Goal: Contribute content: Contribute content

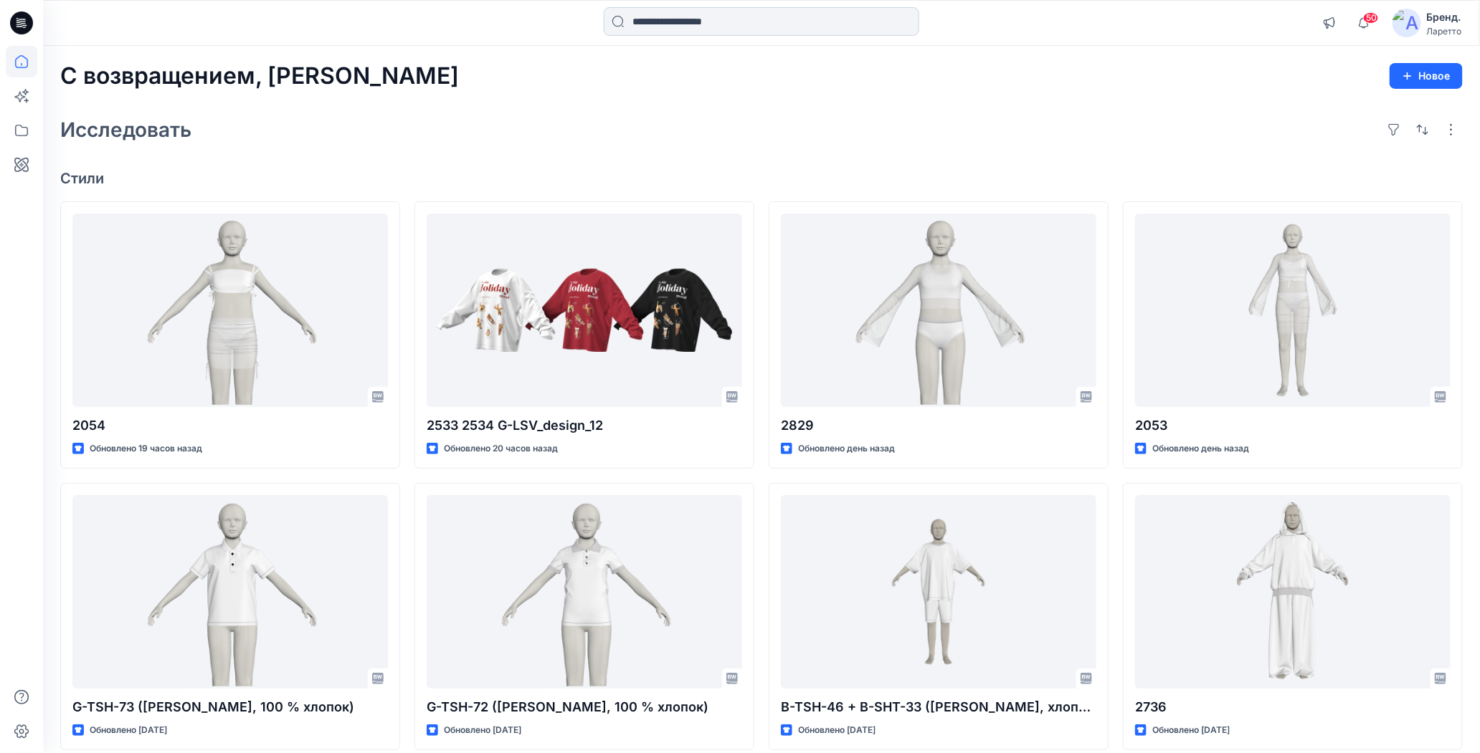
click at [689, 13] on input at bounding box center [761, 21] width 315 height 29
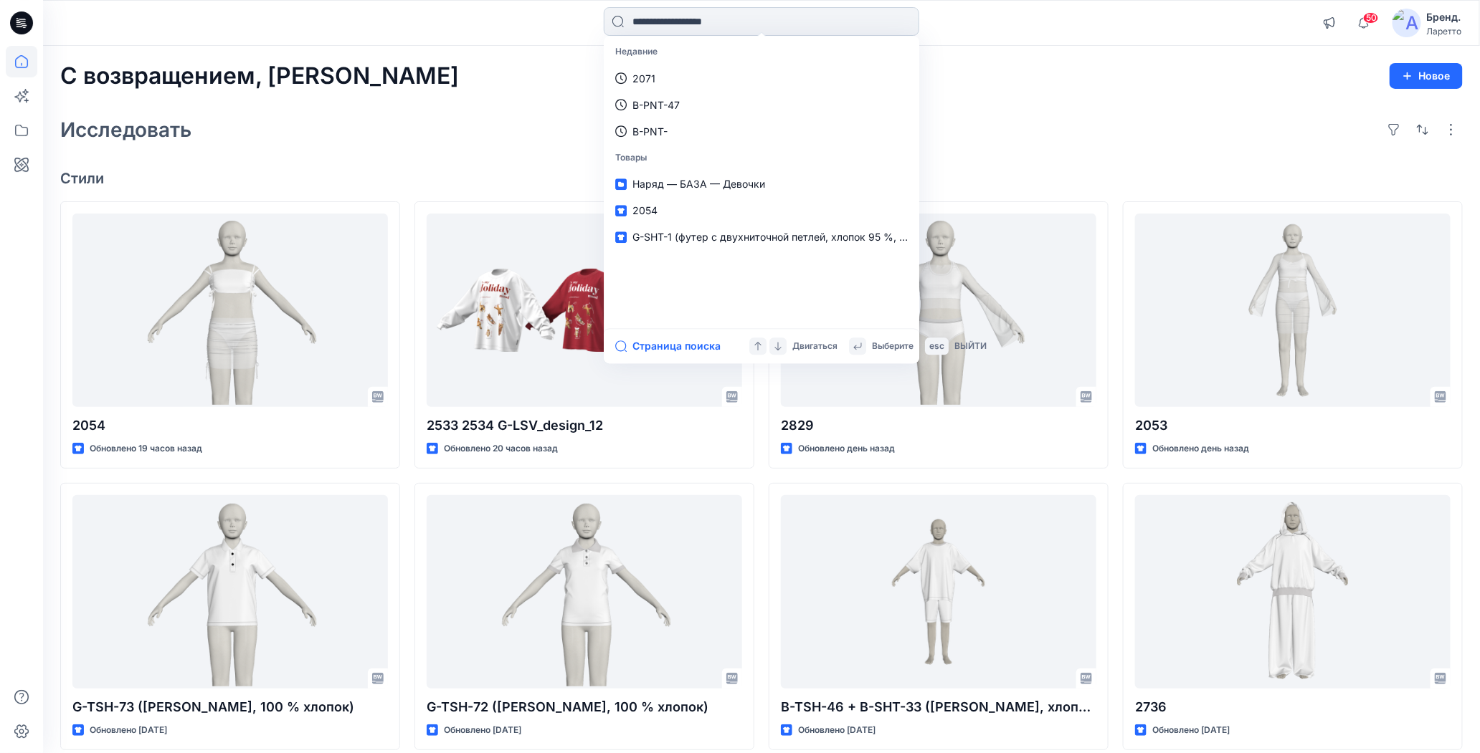
paste input "*******"
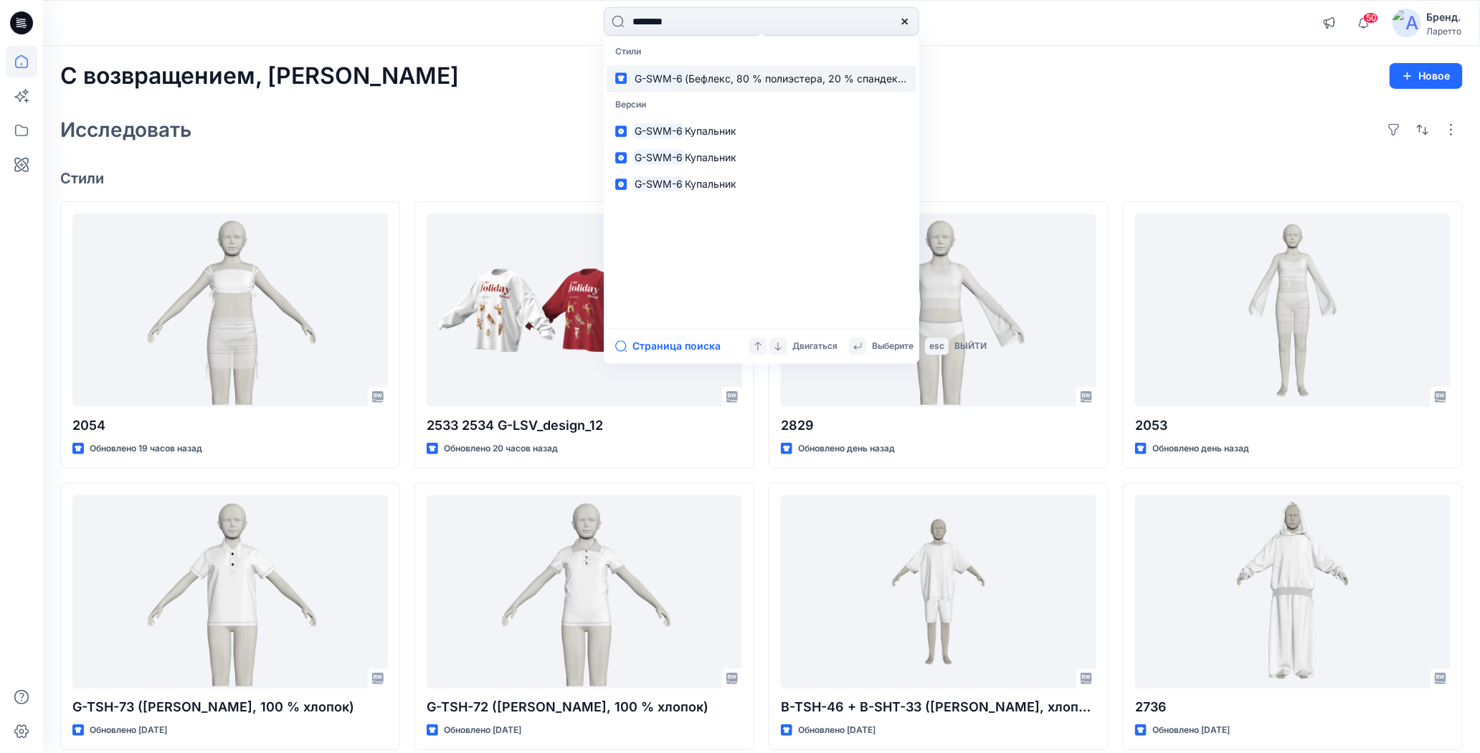
type input "*******"
click at [725, 77] on ya-tr-span "(Бефлекс, 80 % полиэстера, 20 % спандекса)" at bounding box center [799, 78] width 228 height 12
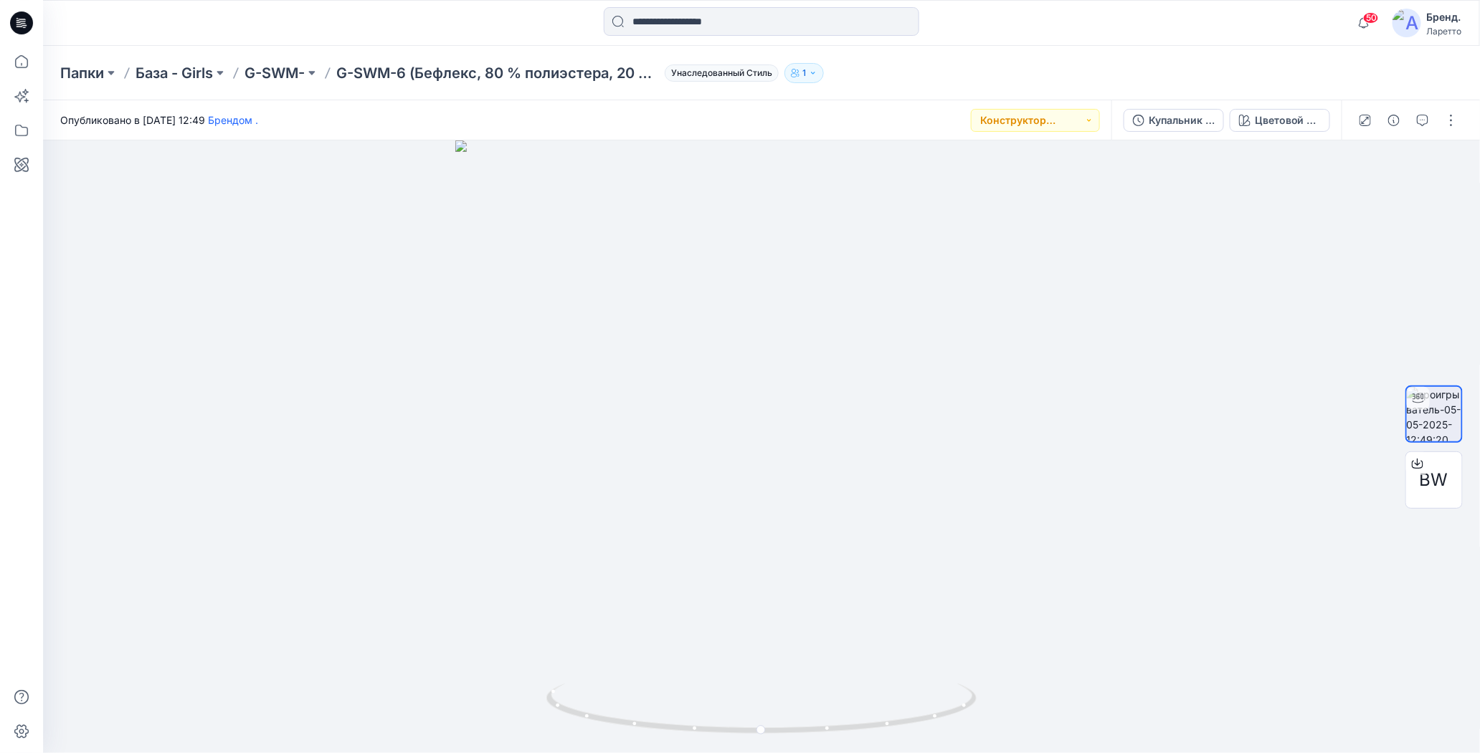
click at [885, 95] on div "Папки База - Girls G-SWM- G-SWM-6 (Бефлекс, 80 % полиэстера, 20 % спандекса) Ун…" at bounding box center [761, 73] width 1437 height 54
click at [22, 31] on icon at bounding box center [21, 22] width 23 height 23
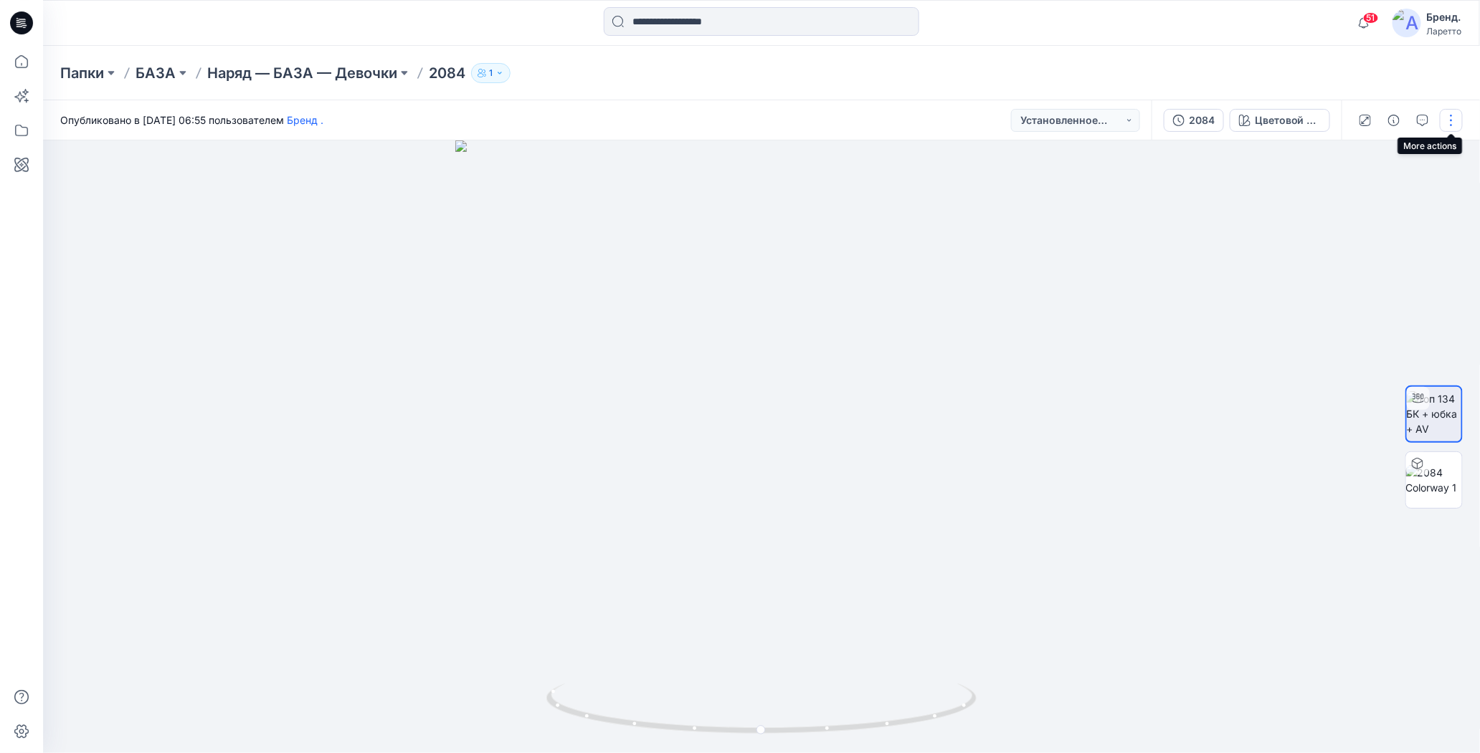
click at [1454, 123] on button "button" at bounding box center [1450, 120] width 23 height 23
click at [1346, 190] on button "Редактировать" at bounding box center [1390, 194] width 132 height 27
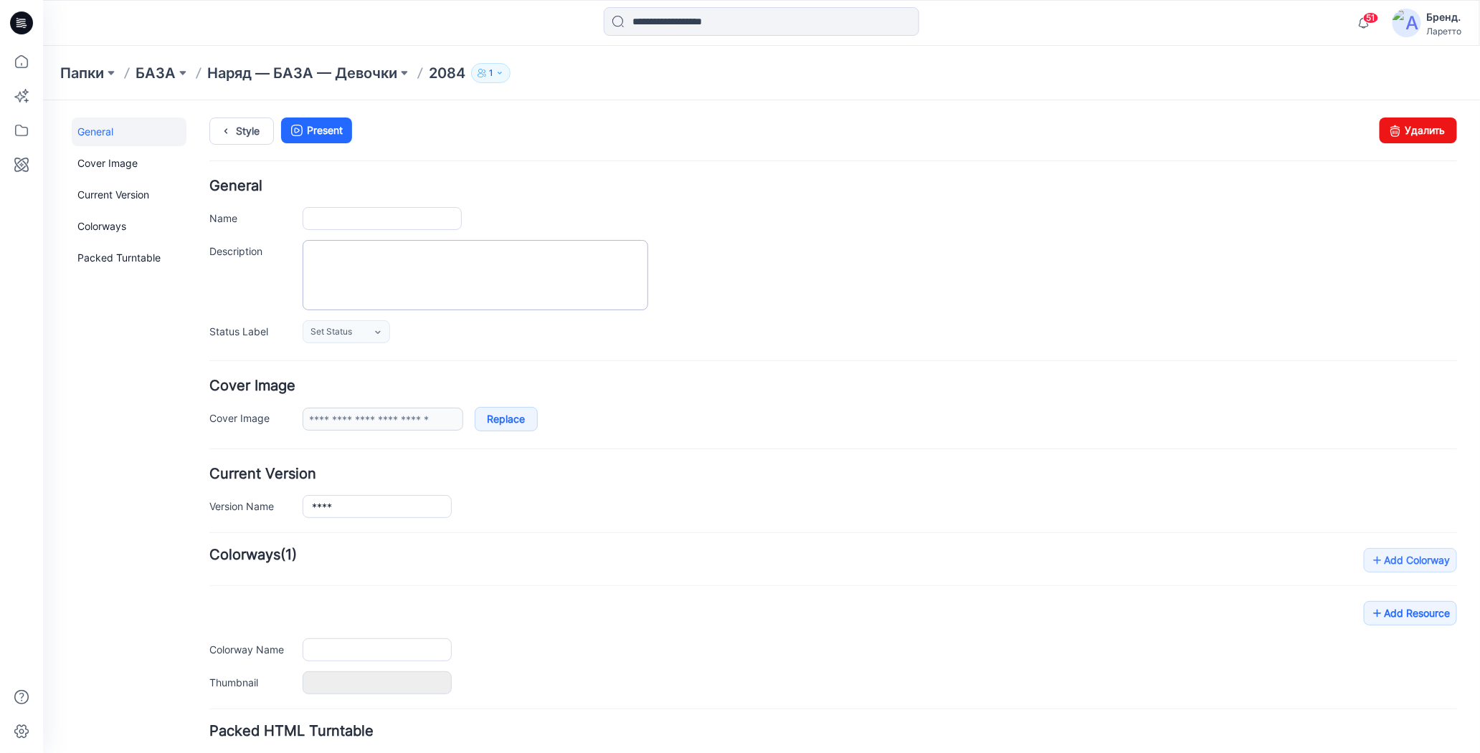
type input "****"
type input "**********"
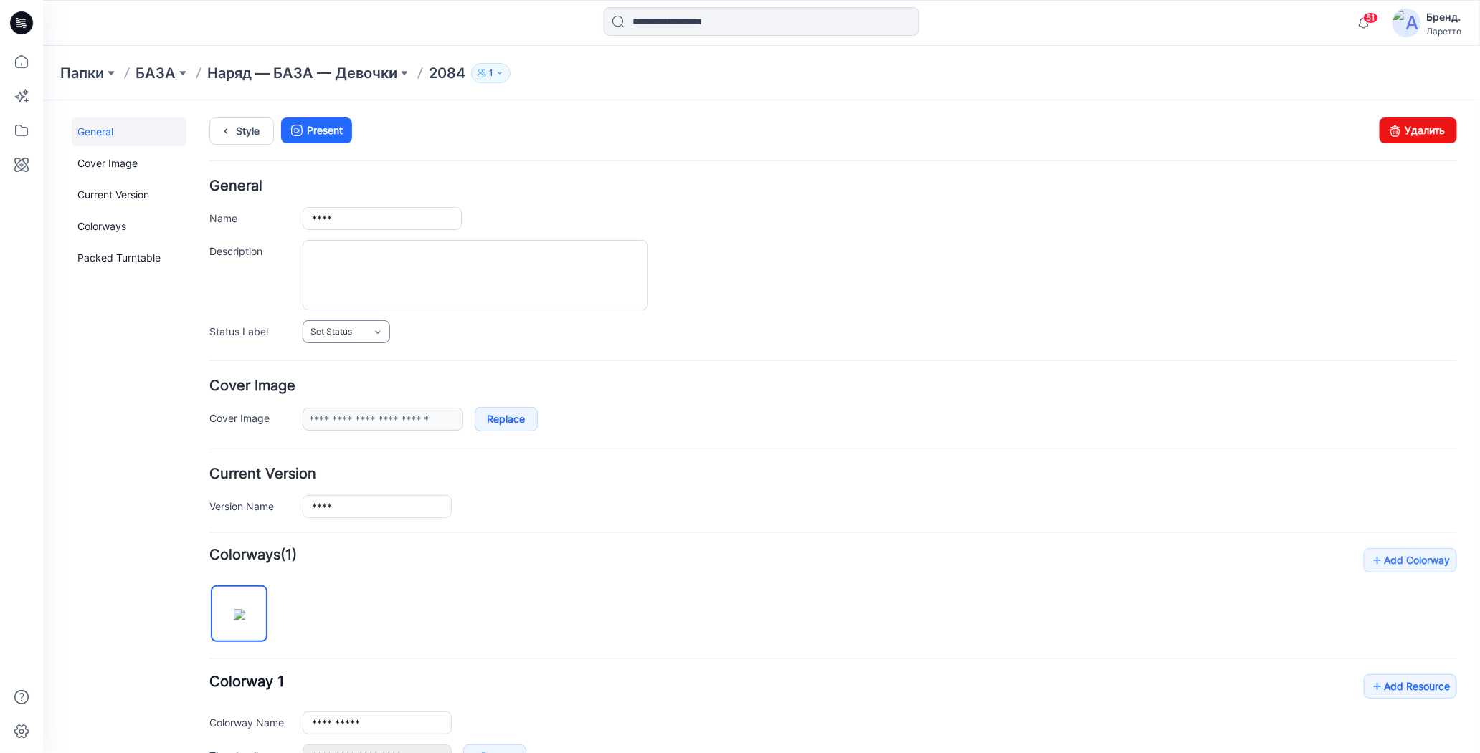
click at [383, 325] on link "Set Status" at bounding box center [345, 331] width 87 height 23
click at [369, 397] on link "Конструктор [PERSON_NAME]" at bounding box center [376, 393] width 143 height 30
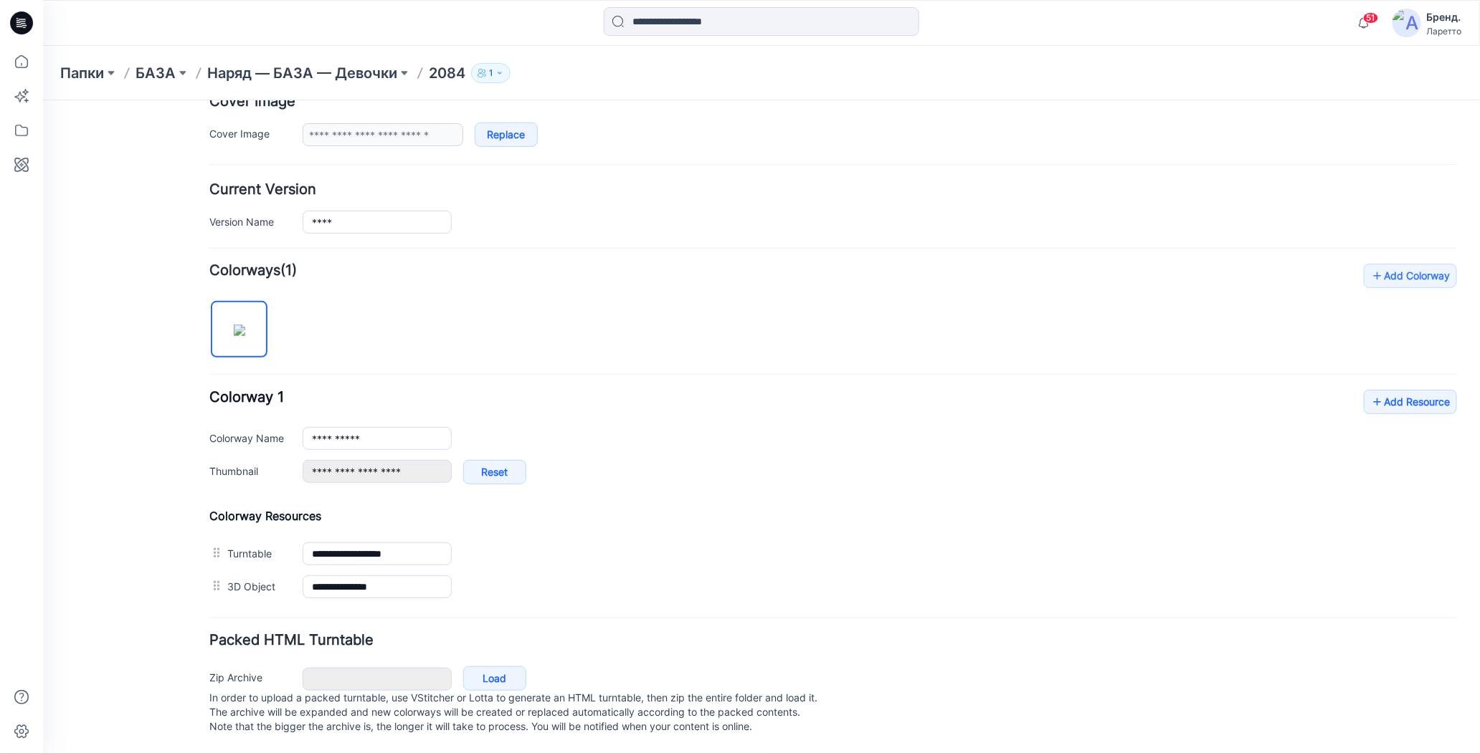
scroll to position [292, 0]
click at [1369, 391] on icon at bounding box center [1376, 401] width 14 height 23
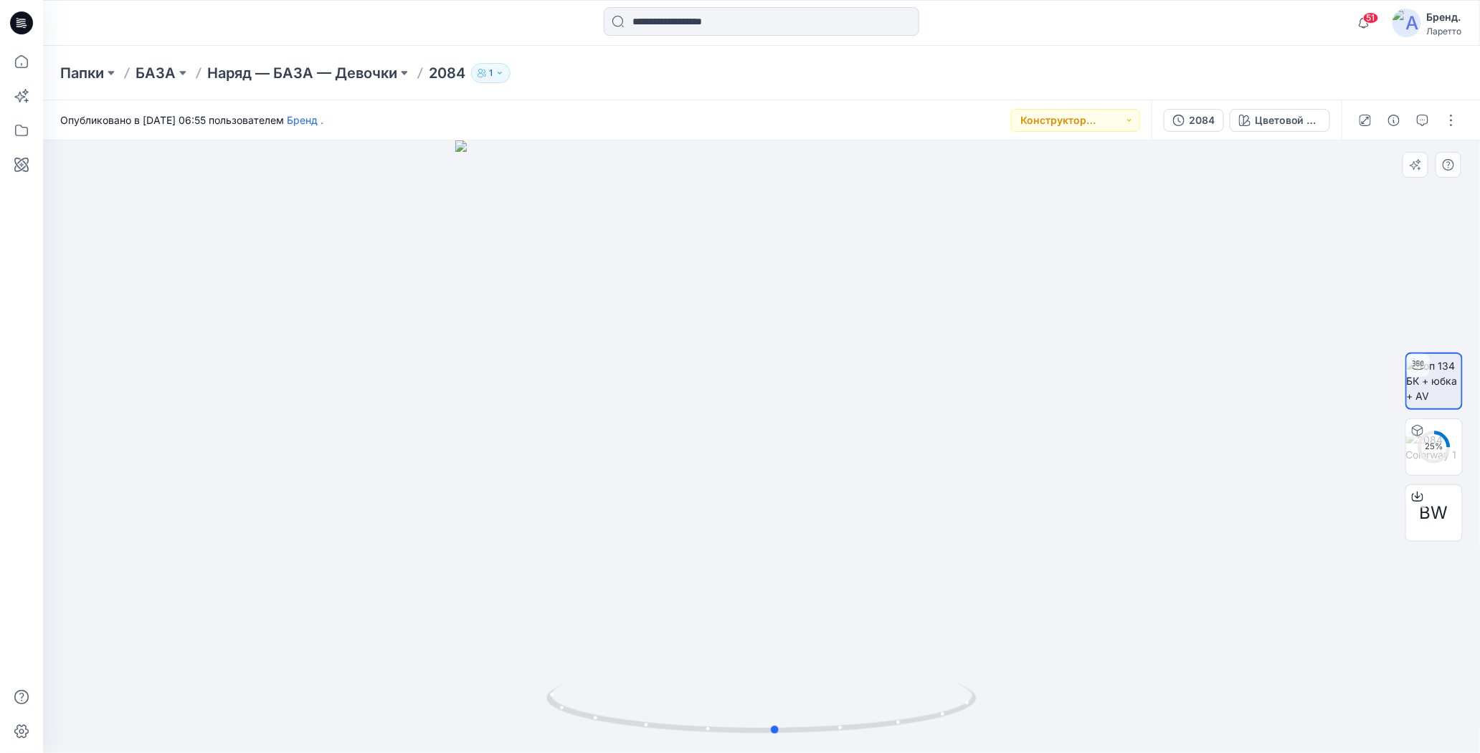
drag, startPoint x: 763, startPoint y: 731, endPoint x: 1207, endPoint y: 654, distance: 451.0
click at [1207, 654] on div at bounding box center [761, 447] width 1437 height 613
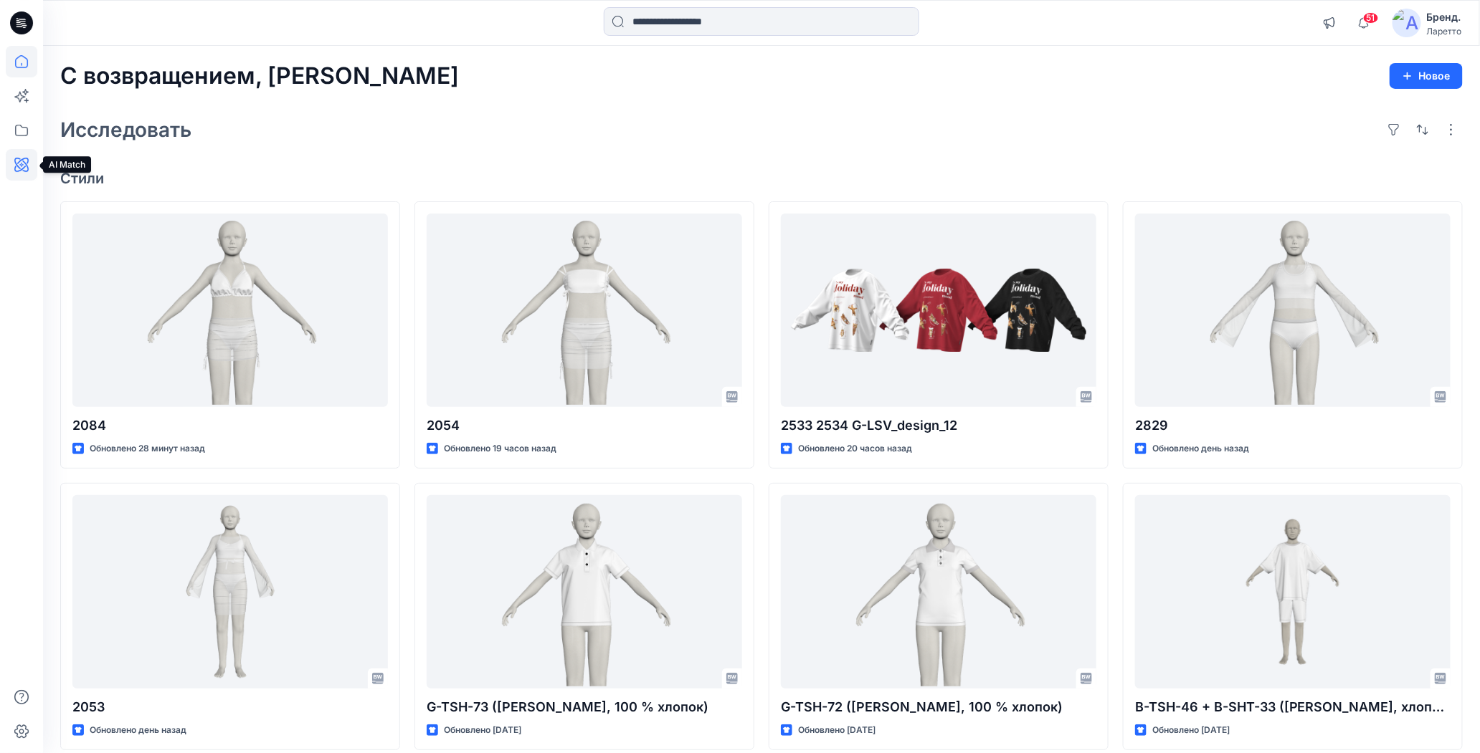
click at [22, 168] on icon at bounding box center [21, 165] width 14 height 14
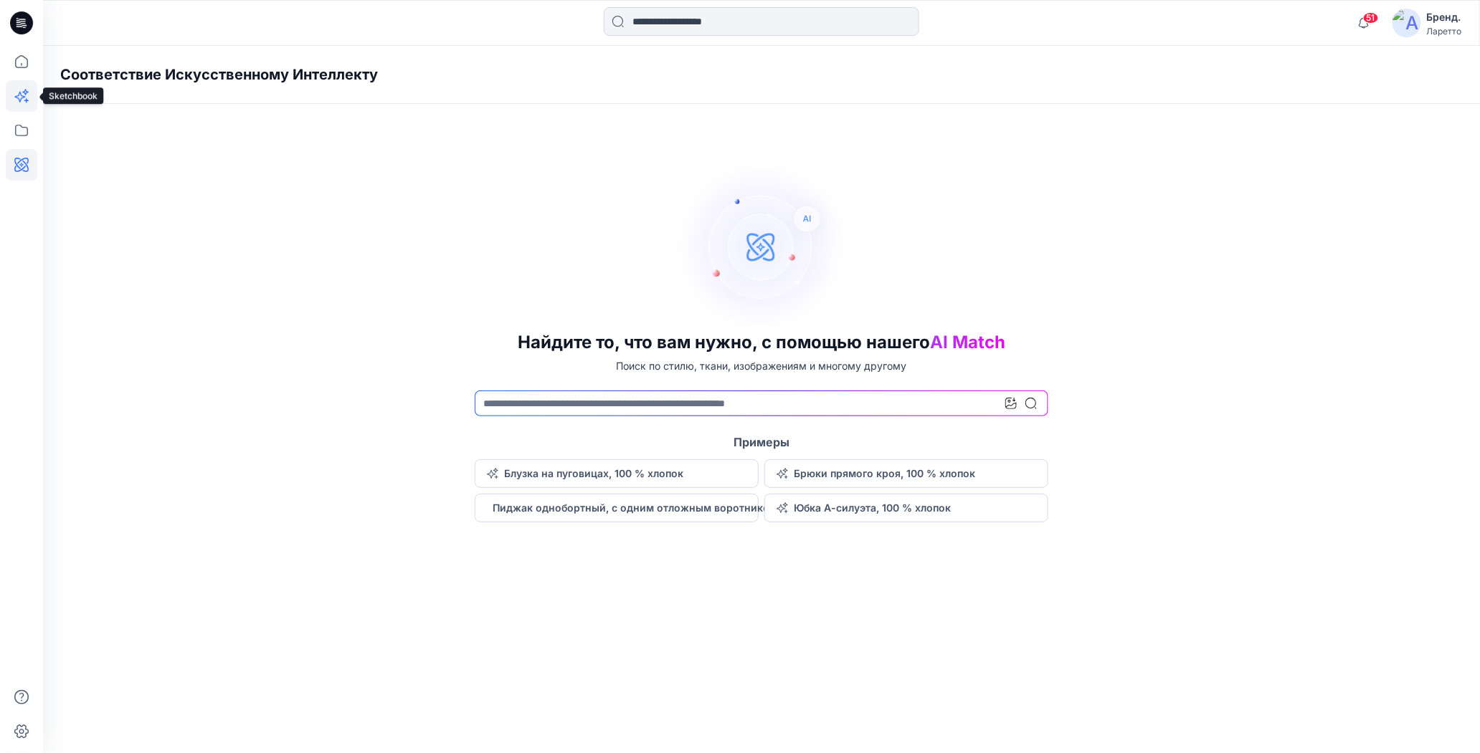
click at [20, 92] on icon at bounding box center [19, 97] width 11 height 11
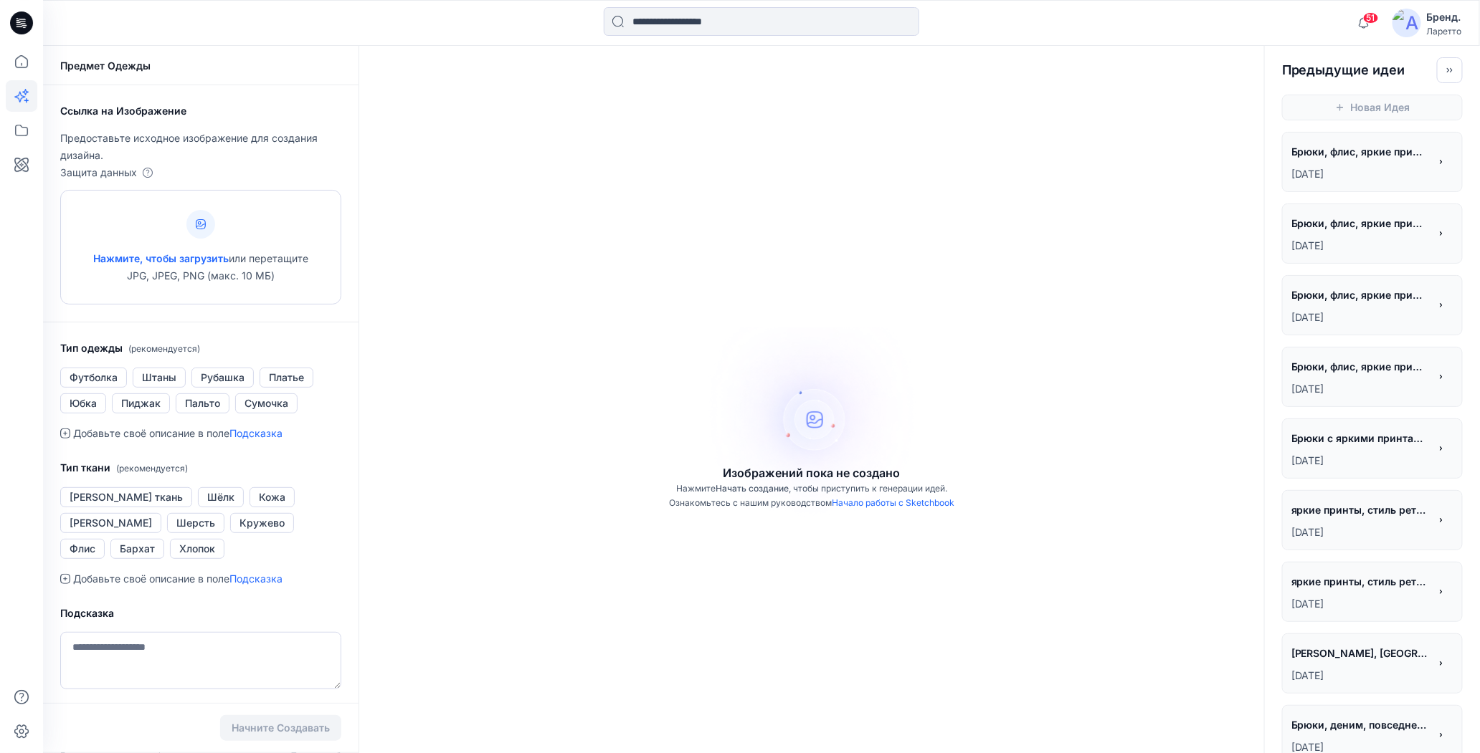
click at [199, 216] on div at bounding box center [200, 224] width 29 height 29
type input "**********"
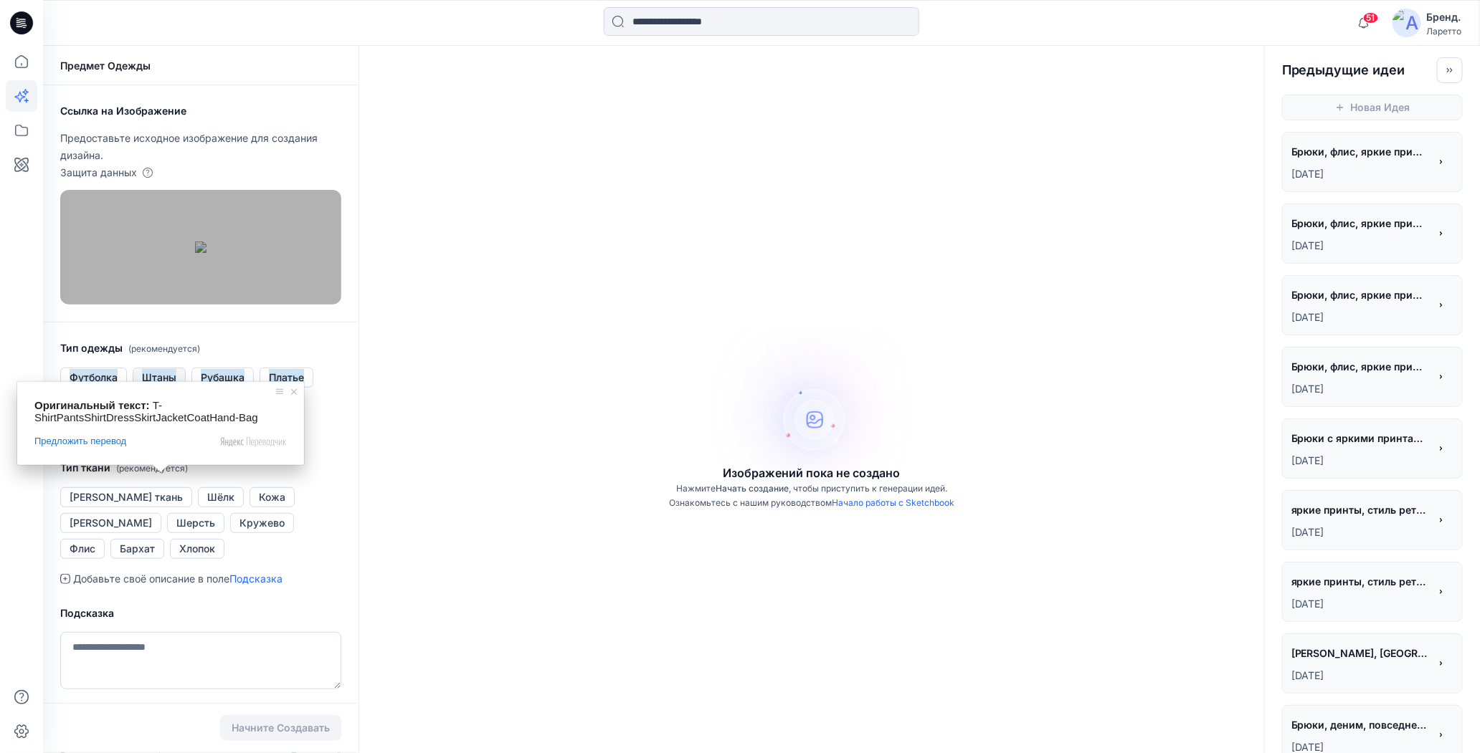
click at [161, 473] on span at bounding box center [160, 469] width 19 height 9
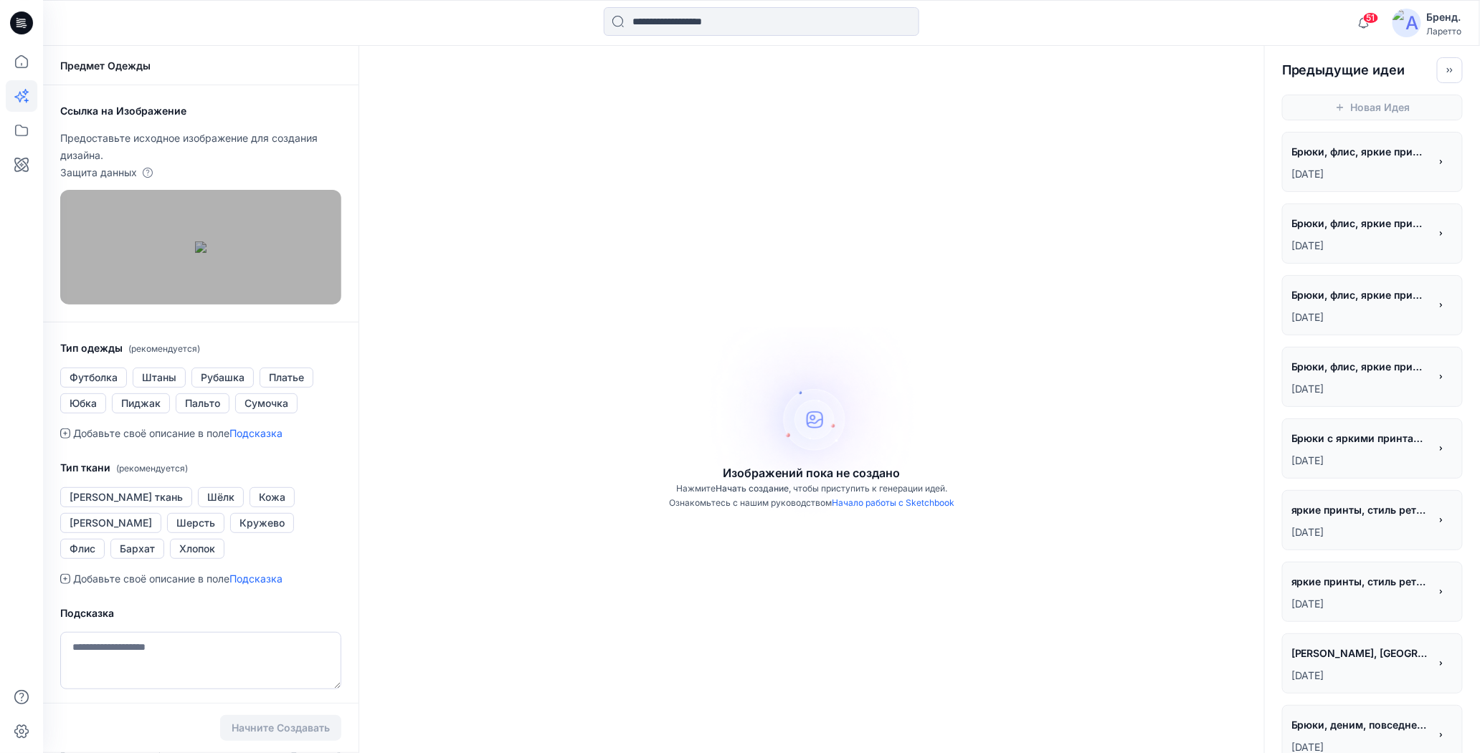
click at [345, 439] on div "Ссылка на Изображение Предоставьте исходное изображение для создания дизайна. З…" at bounding box center [200, 497] width 315 height 824
click at [181, 388] on button "Штаны" at bounding box center [159, 378] width 53 height 20
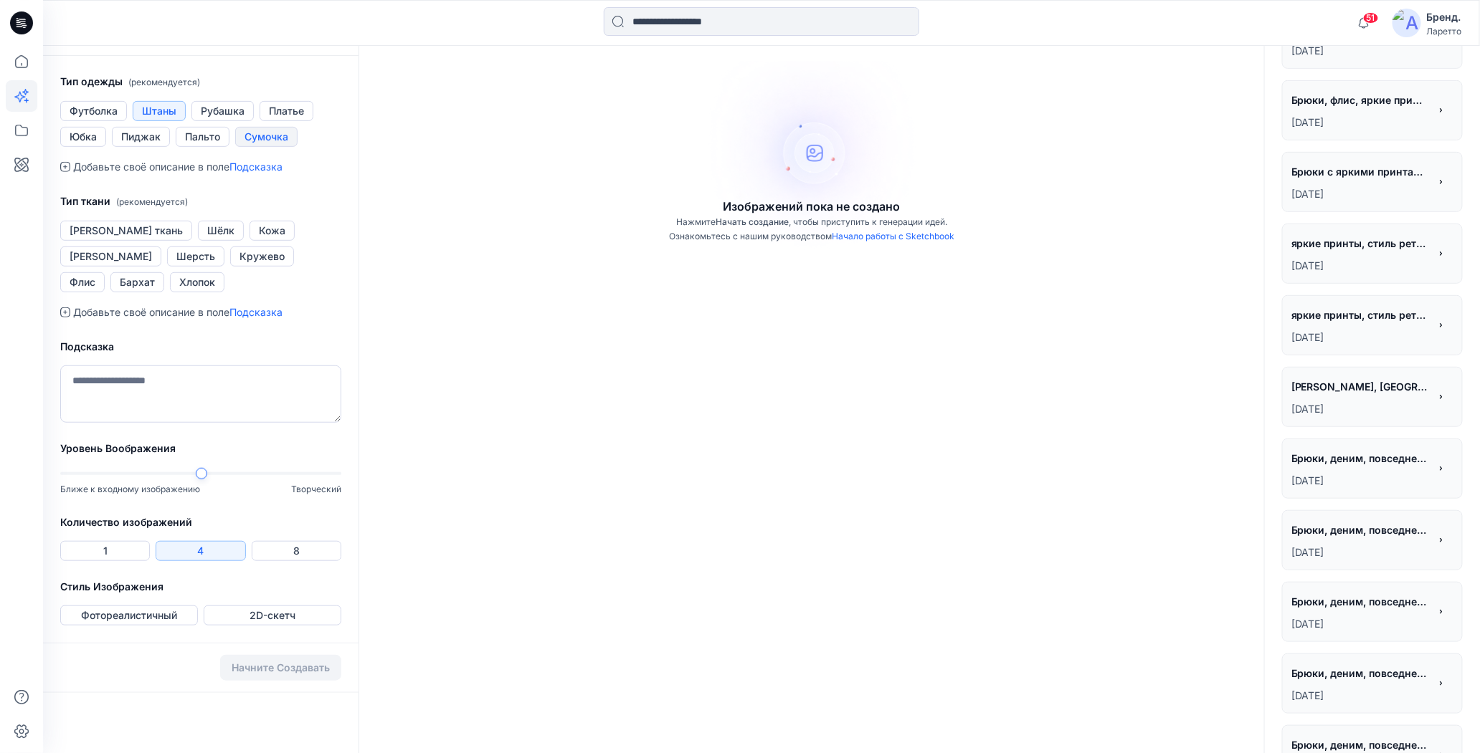
scroll to position [287, 0]
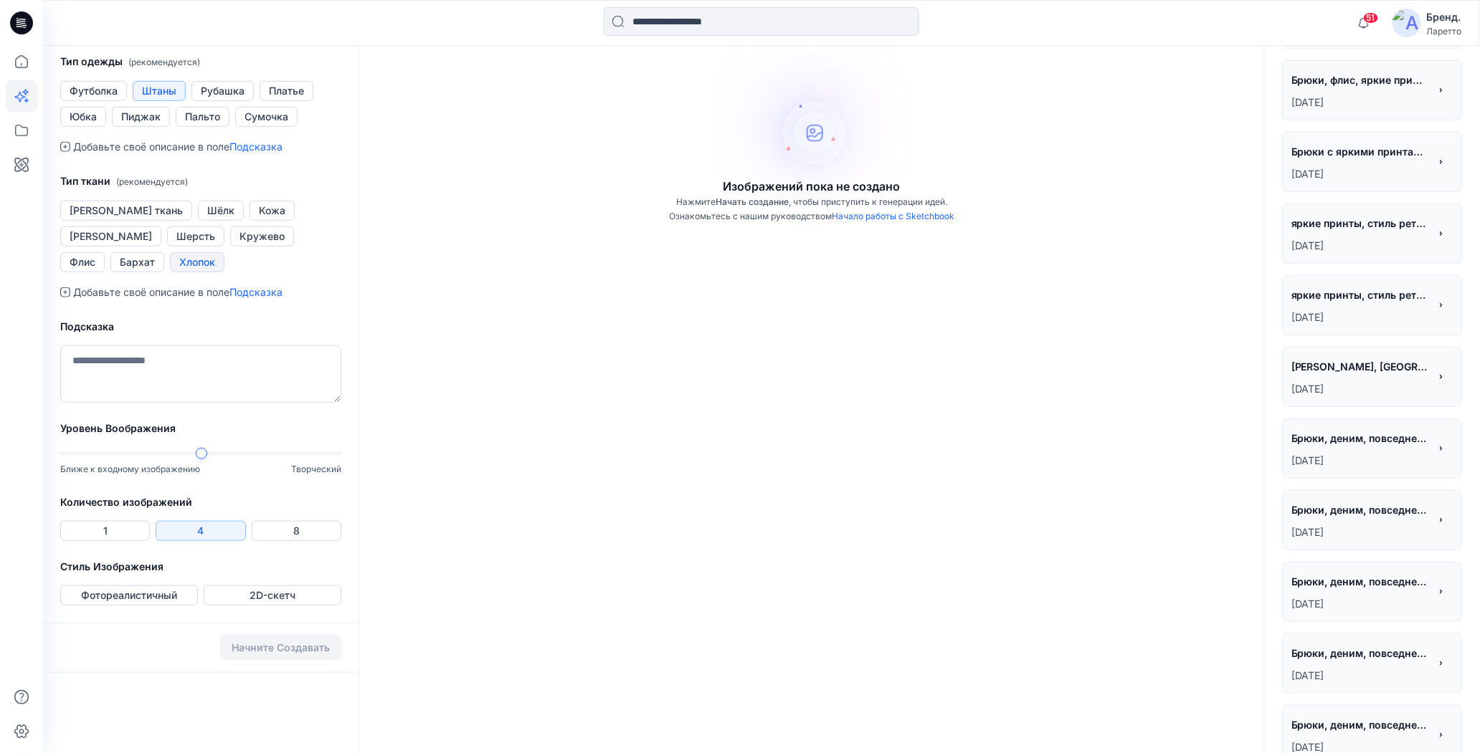
click at [179, 271] on ya-tr-span "Хлопок" at bounding box center [197, 262] width 36 height 17
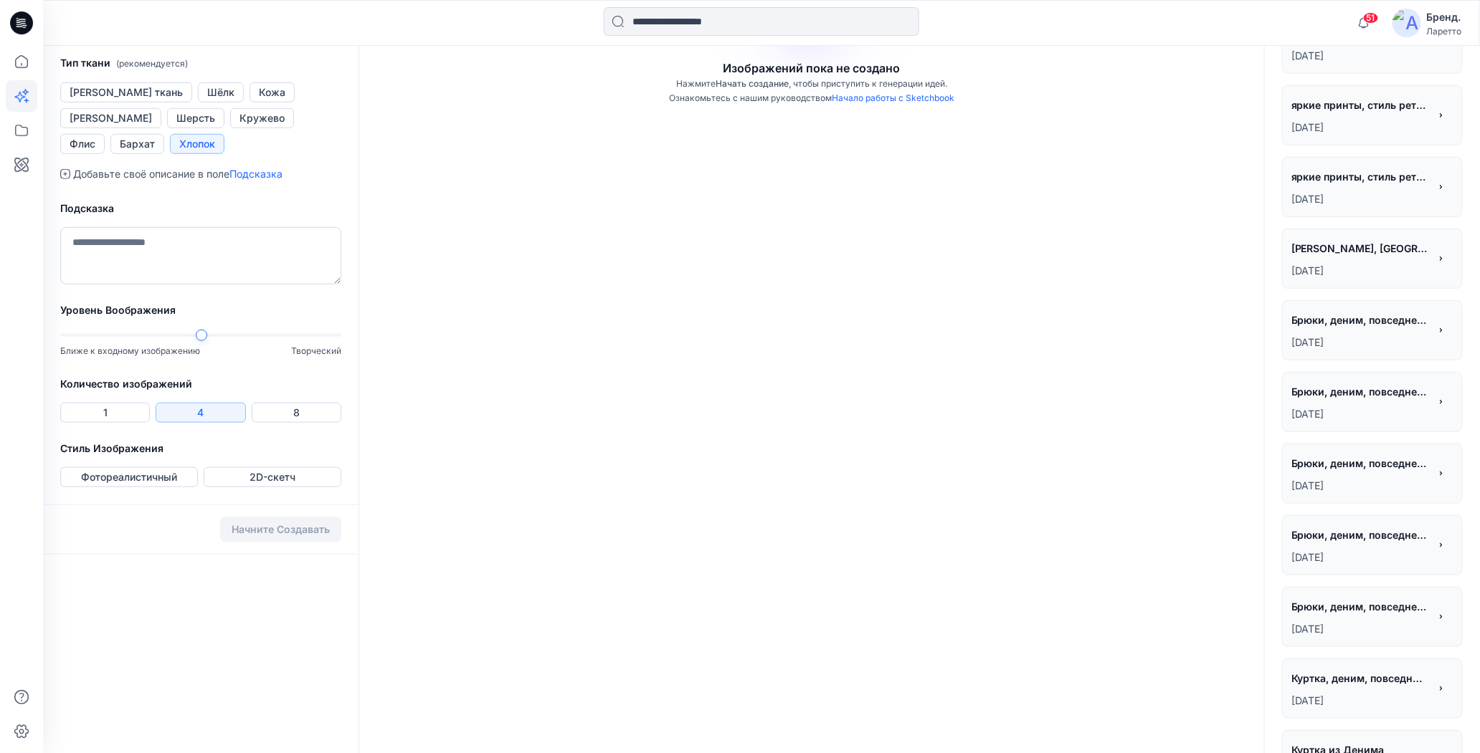
scroll to position [430, 0]
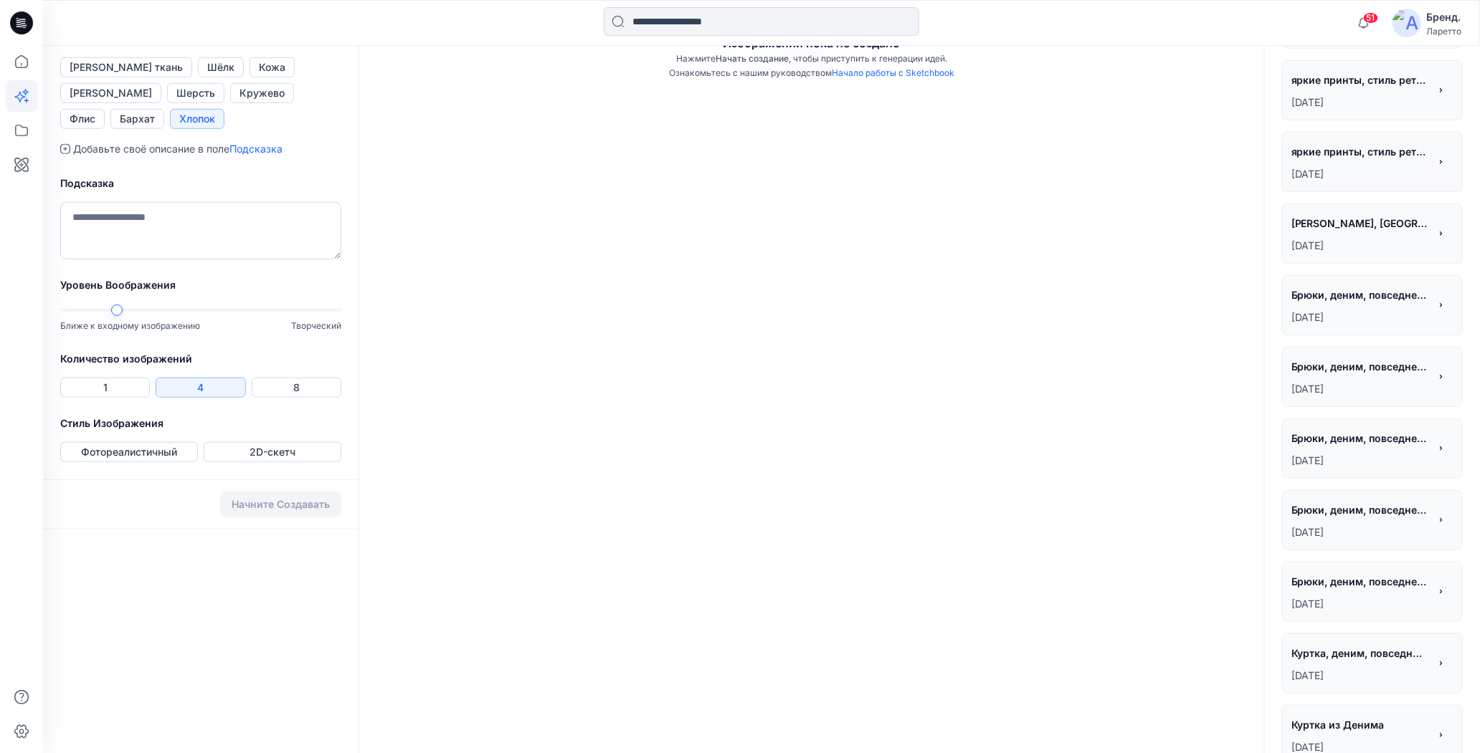
click at [103, 315] on div at bounding box center [200, 310] width 281 height 10
click at [113, 398] on button "1" at bounding box center [105, 388] width 90 height 20
click at [211, 462] on button "2D-скетч" at bounding box center [273, 452] width 138 height 20
click at [234, 511] on ya-tr-span "Начните Создавать" at bounding box center [281, 505] width 98 height 12
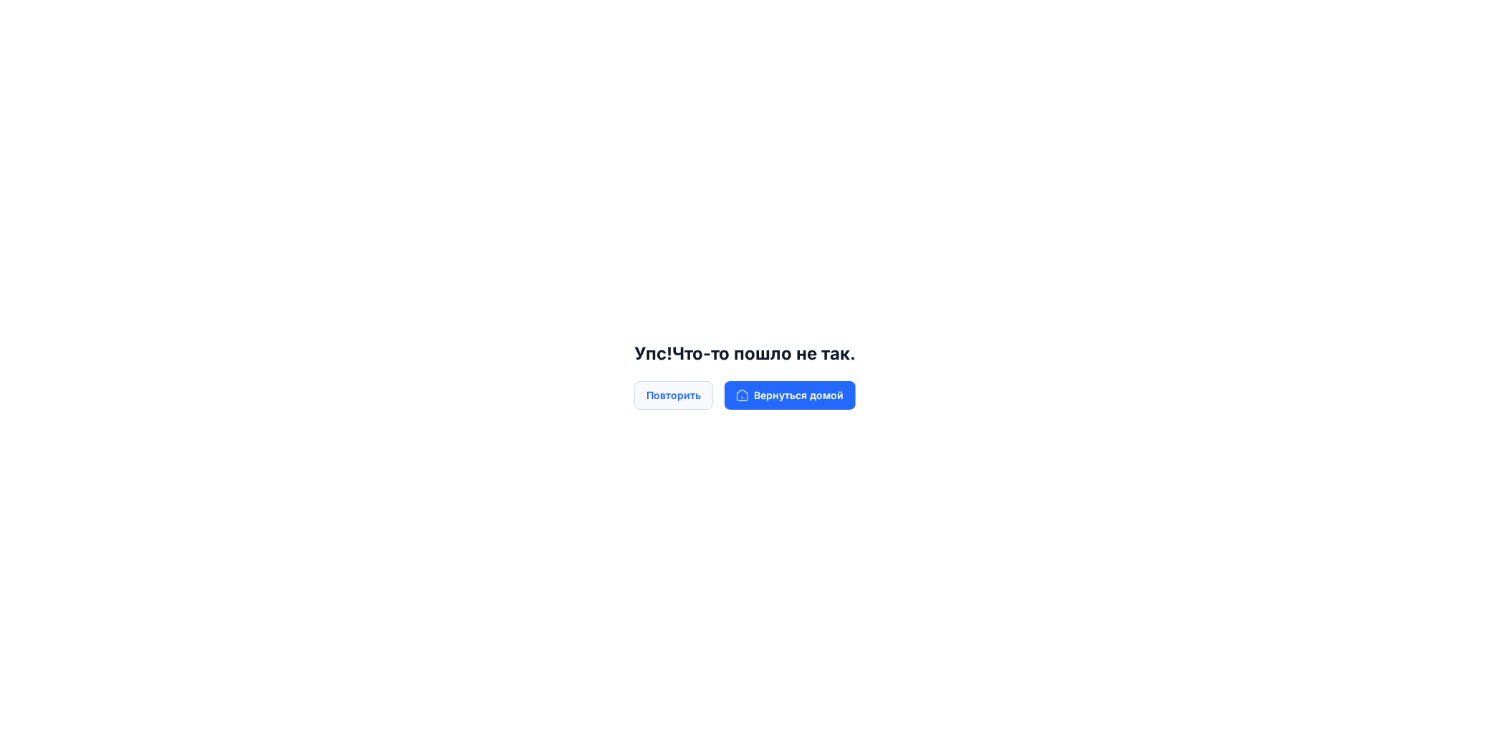
click at [678, 401] on ya-tr-span "Повторить" at bounding box center [674, 396] width 54 height 16
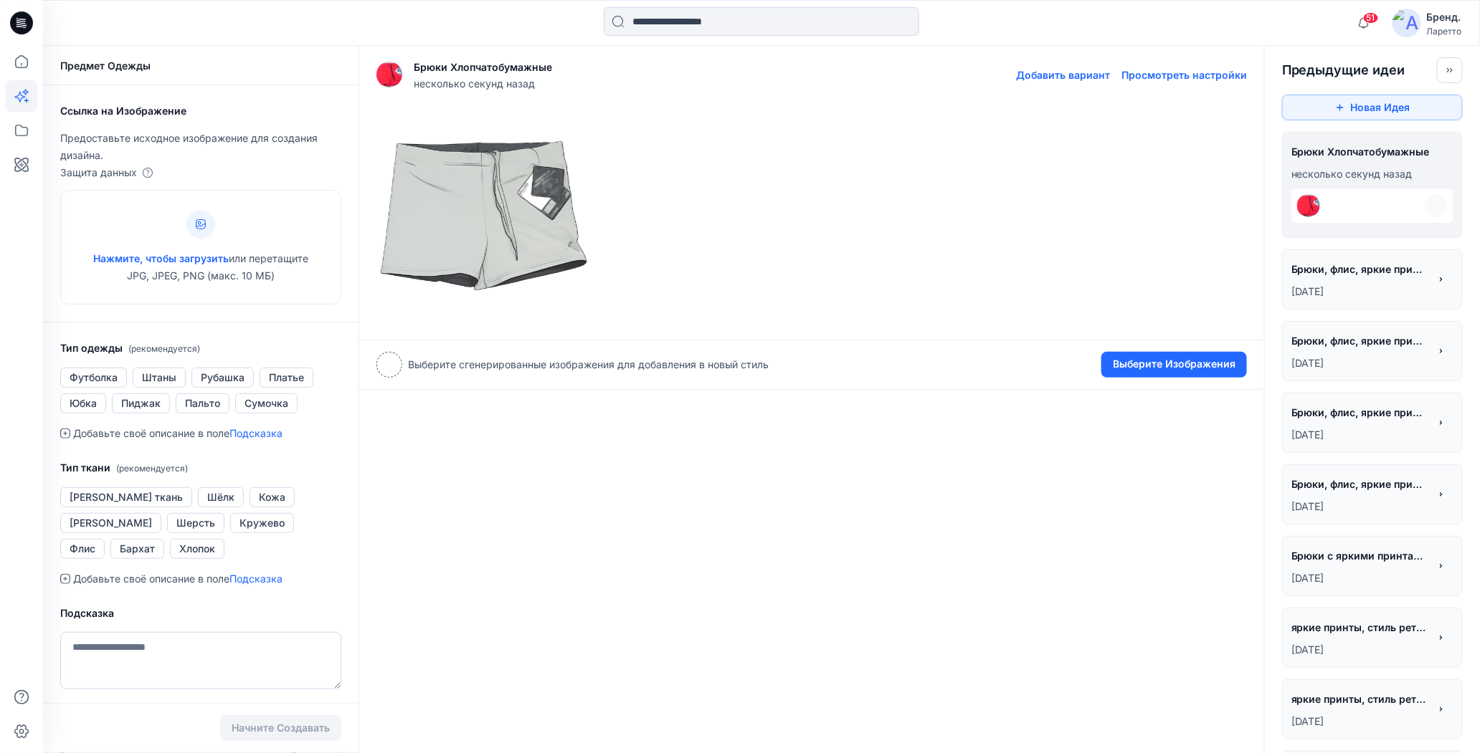
click at [486, 215] on img at bounding box center [483, 216] width 212 height 212
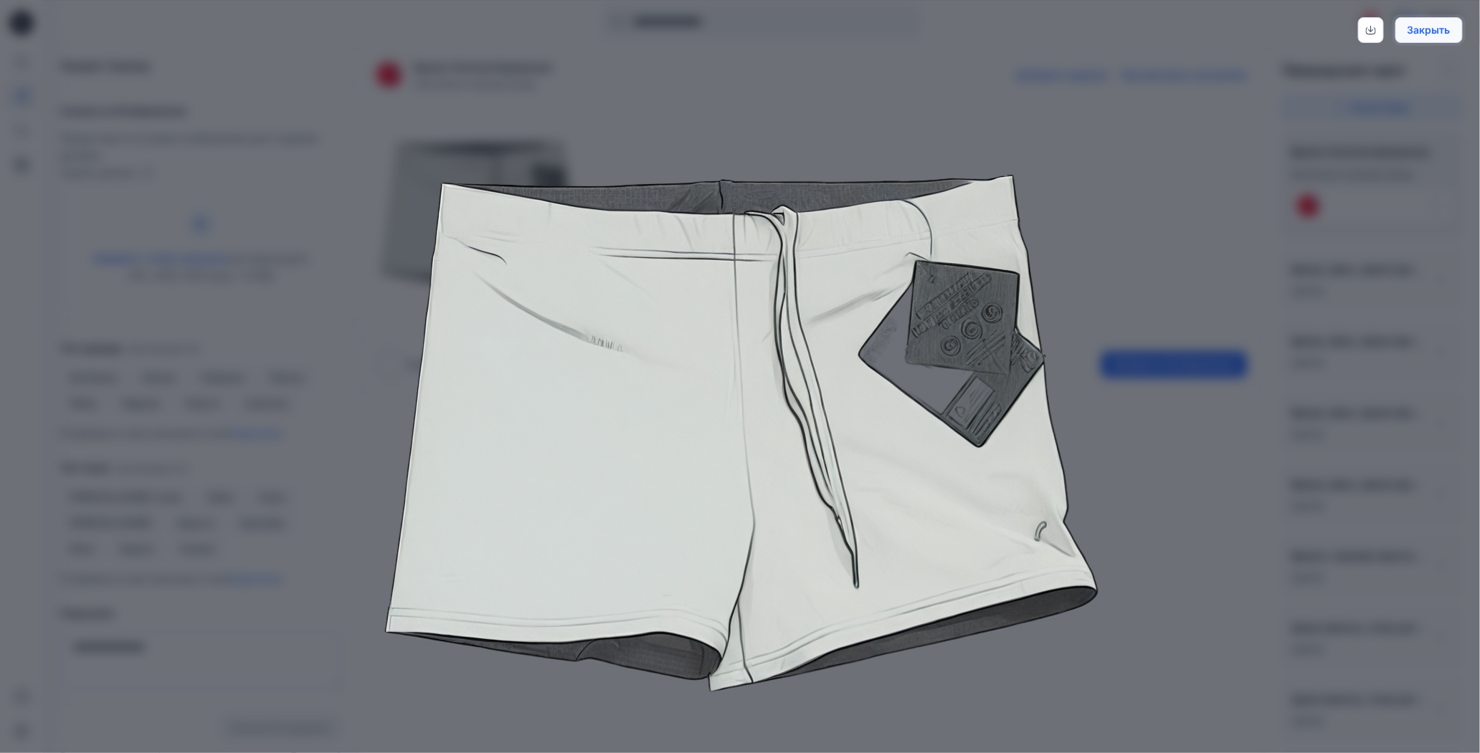
click at [1414, 32] on ya-tr-span "Закрыть" at bounding box center [1428, 30] width 43 height 12
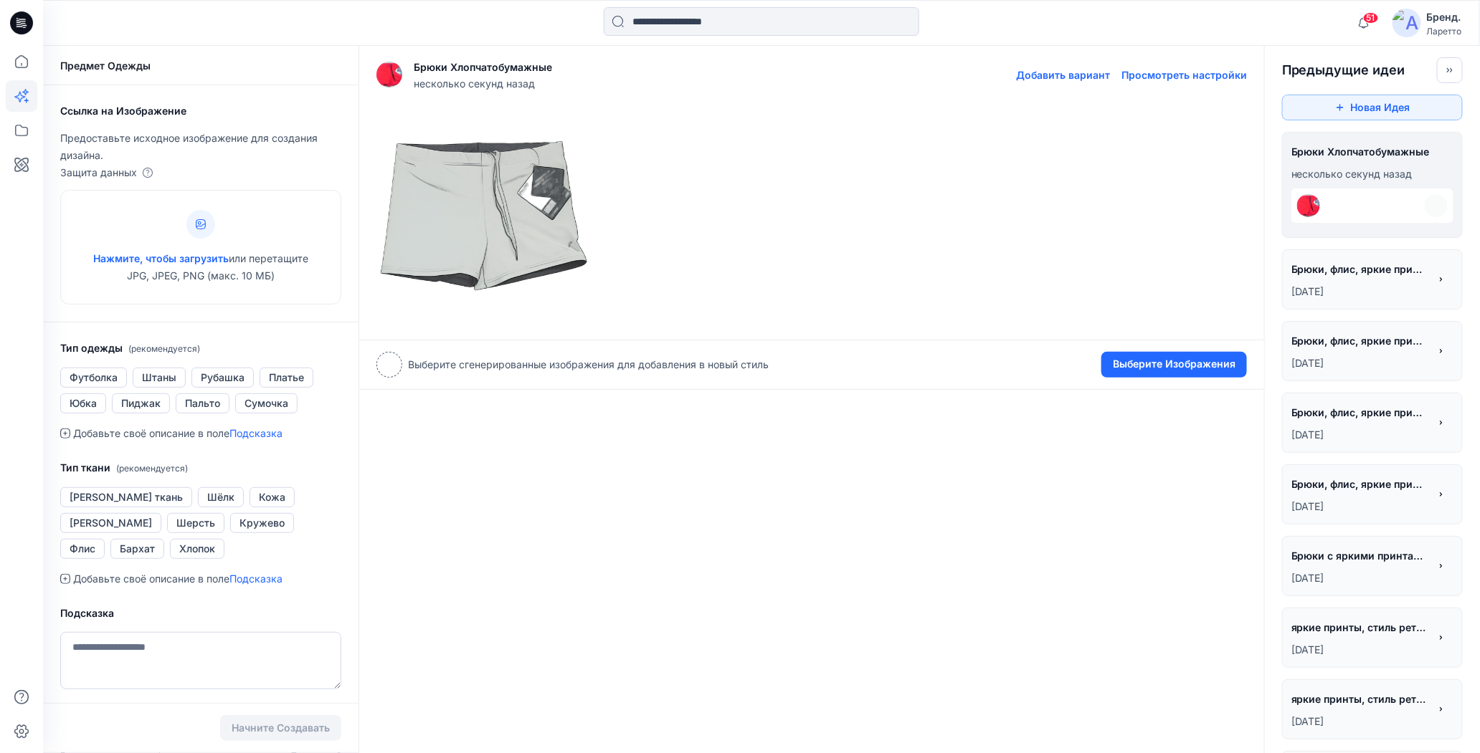
click at [488, 206] on img at bounding box center [483, 216] width 212 height 212
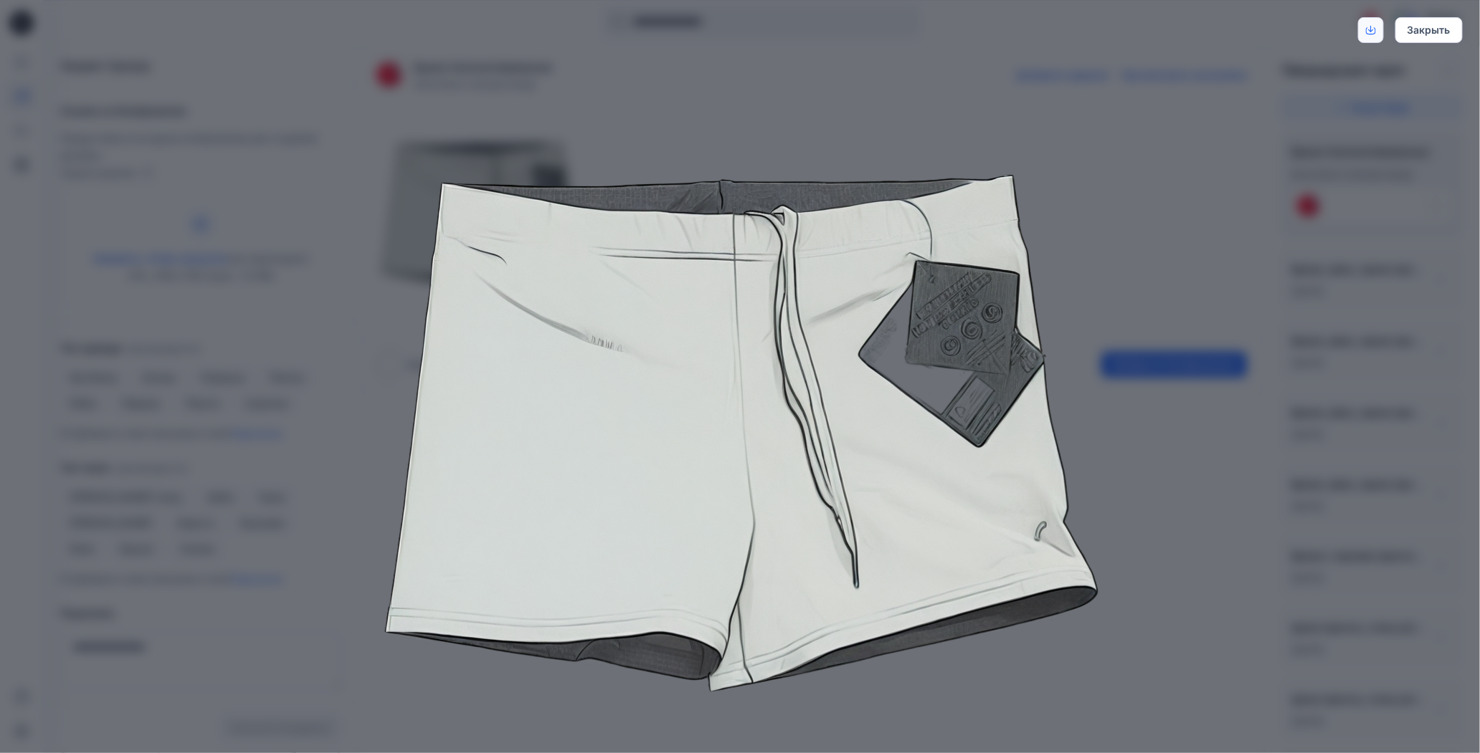
click at [1370, 31] on icon "Скачать" at bounding box center [1371, 30] width 10 height 10
click at [1444, 35] on ya-tr-span "Закрыть" at bounding box center [1428, 30] width 43 height 12
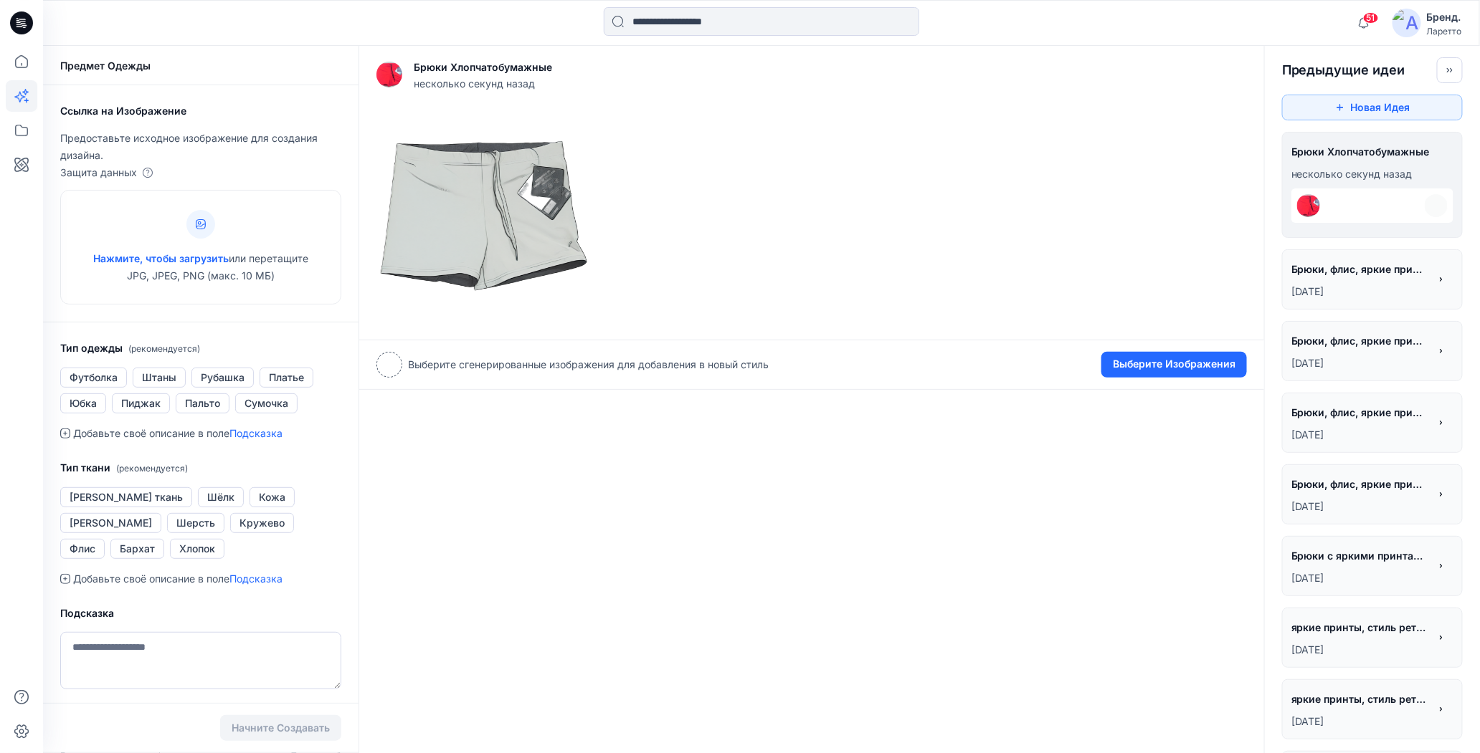
click at [19, 21] on icon at bounding box center [21, 23] width 23 height 46
